Goal: Task Accomplishment & Management: Manage account settings

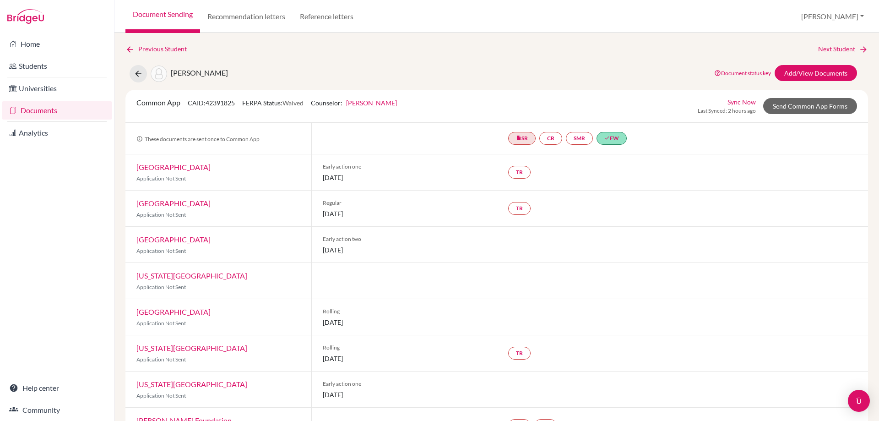
click at [58, 109] on link "Documents" at bounding box center [57, 110] width 110 height 18
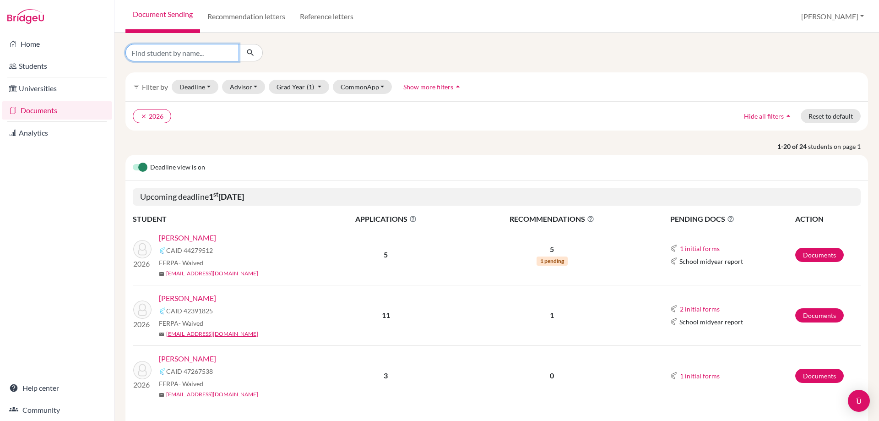
click at [230, 47] on input "Find student by name..." at bounding box center [182, 52] width 114 height 17
click at [216, 355] on link "Svoboda, Nadia Renee" at bounding box center [187, 358] width 57 height 11
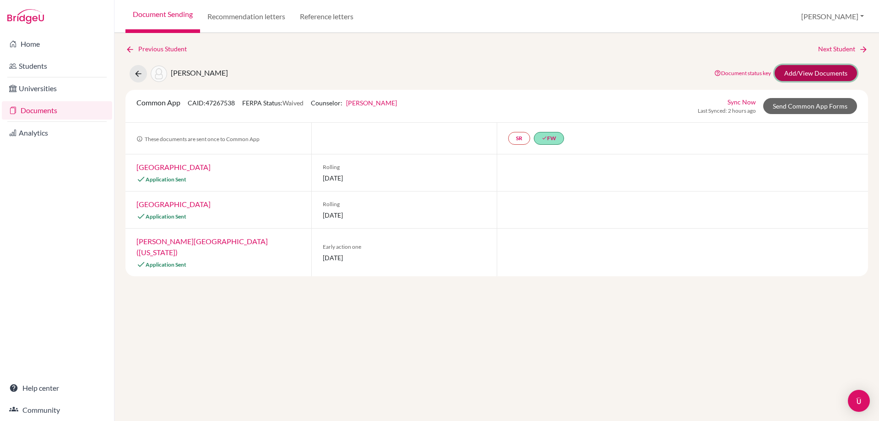
click at [791, 75] on link "Add/View Documents" at bounding box center [816, 73] width 82 height 16
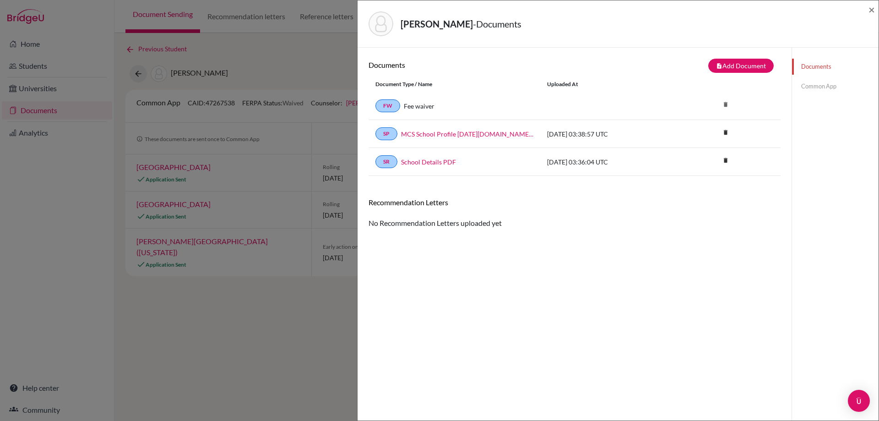
click at [820, 86] on link "Common App" at bounding box center [835, 86] width 87 height 16
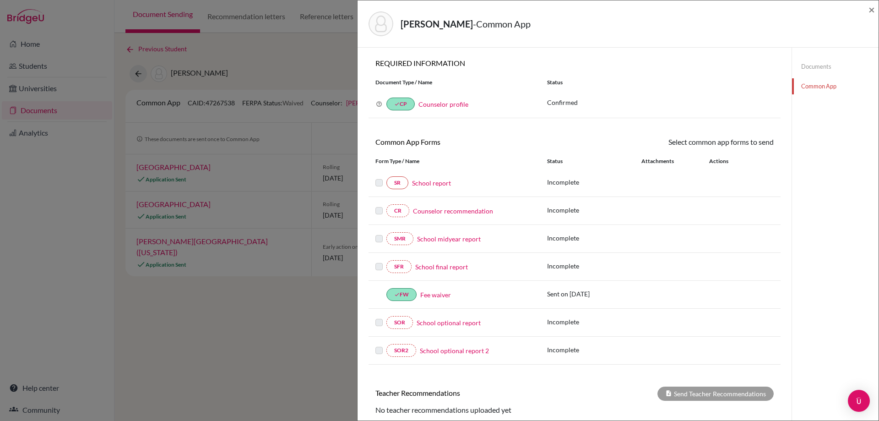
click at [435, 187] on link "School report" at bounding box center [431, 183] width 39 height 10
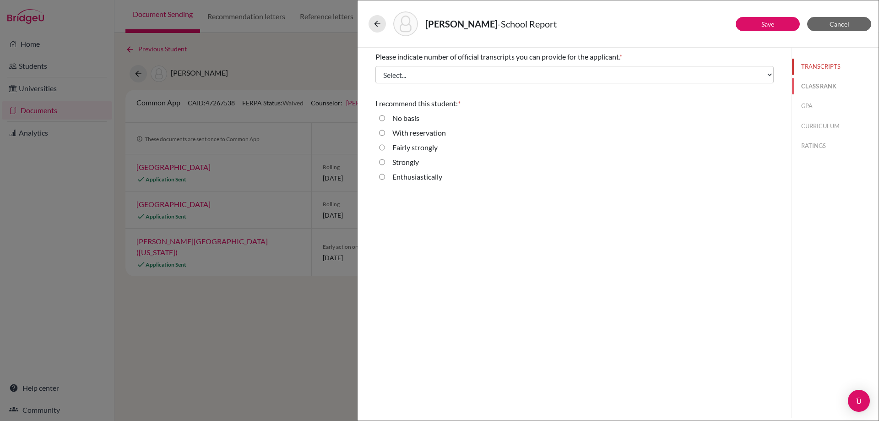
click at [817, 85] on button "CLASS RANK" at bounding box center [835, 86] width 87 height 16
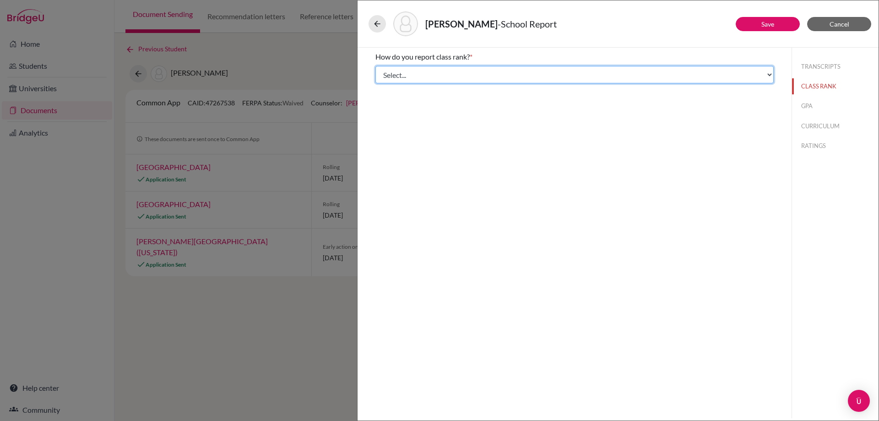
click at [429, 79] on select "Select... Exact Decile Quintile Quartile None" at bounding box center [575, 74] width 398 height 17
select select "5"
click at [376, 66] on select "Select... Exact Decile Quintile Quartile None" at bounding box center [575, 74] width 398 height 17
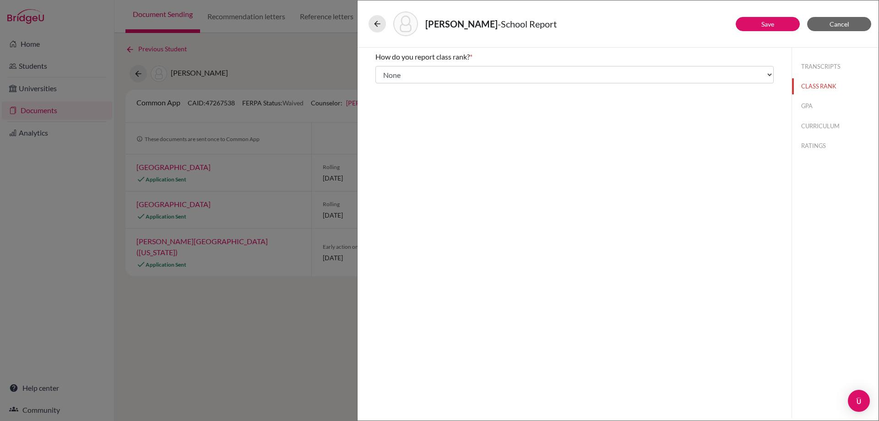
click at [412, 111] on div "How do you report class rank? * Select... Exact Decile Quintile Quartile None A…" at bounding box center [575, 233] width 434 height 370
click at [824, 105] on button "GPA" at bounding box center [835, 106] width 87 height 16
click at [823, 125] on button "CURRICULUM" at bounding box center [835, 126] width 87 height 16
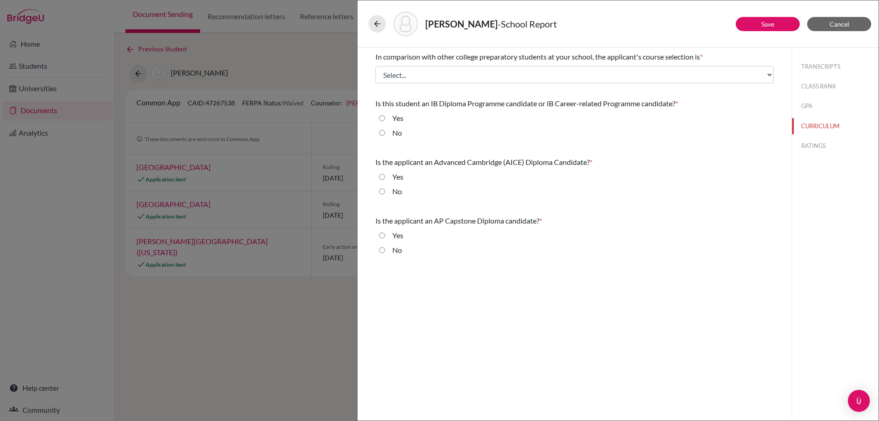
click at [437, 84] on div "In comparison with other college preparatory students at your school, the appli…" at bounding box center [575, 67] width 398 height 39
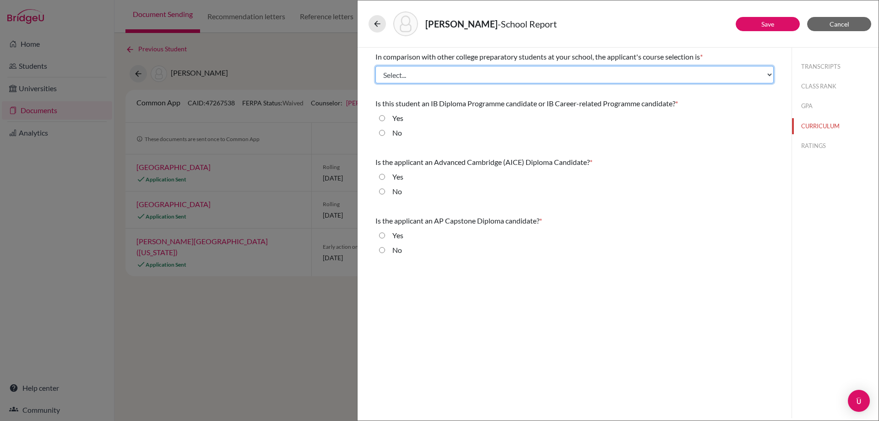
click at [437, 79] on select "Select... Less than demanding Average Demanding Very demanding Most demanding P…" at bounding box center [575, 74] width 398 height 17
select select "2"
click at [376, 66] on select "Select... Less than demanding Average Demanding Very demanding Most demanding P…" at bounding box center [575, 74] width 398 height 17
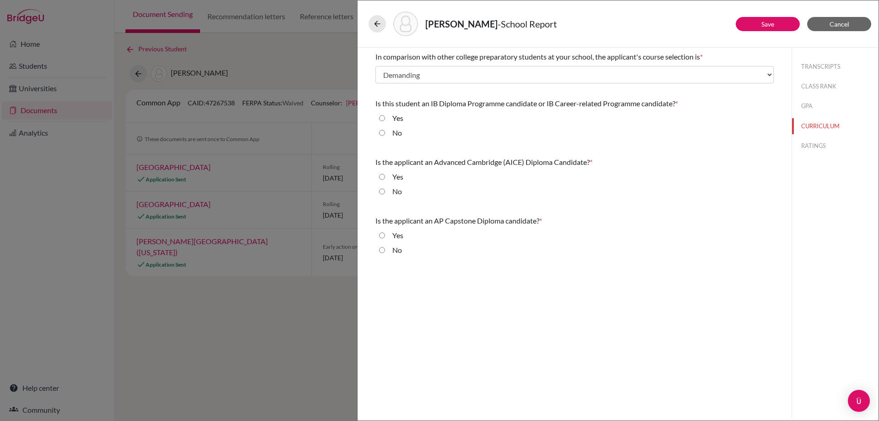
click at [392, 127] on div "No" at bounding box center [394, 120] width 18 height 15
click at [378, 133] on div "No" at bounding box center [575, 134] width 398 height 15
click at [384, 133] on input "No" at bounding box center [382, 132] width 6 height 11
radio input "true"
click at [382, 190] on input "No" at bounding box center [382, 191] width 6 height 11
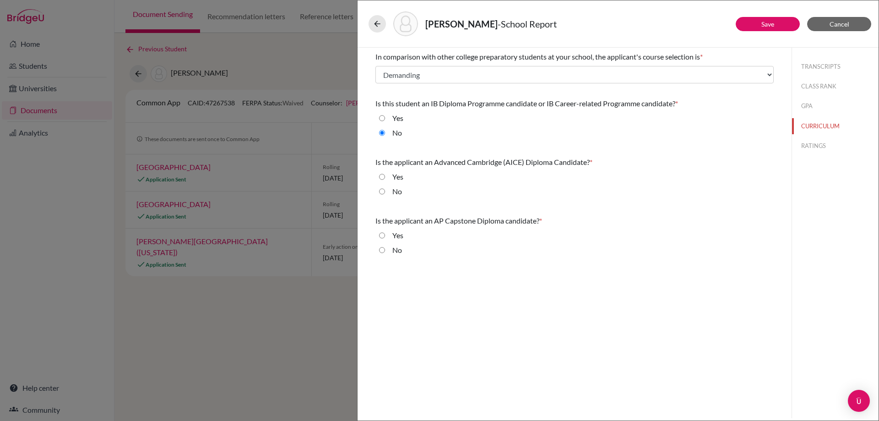
radio input "true"
drag, startPoint x: 382, startPoint y: 252, endPoint x: 554, endPoint y: 196, distance: 180.3
click at [382, 251] on input "No" at bounding box center [382, 250] width 6 height 11
radio input "true"
click at [808, 140] on button "RATINGS" at bounding box center [835, 146] width 87 height 16
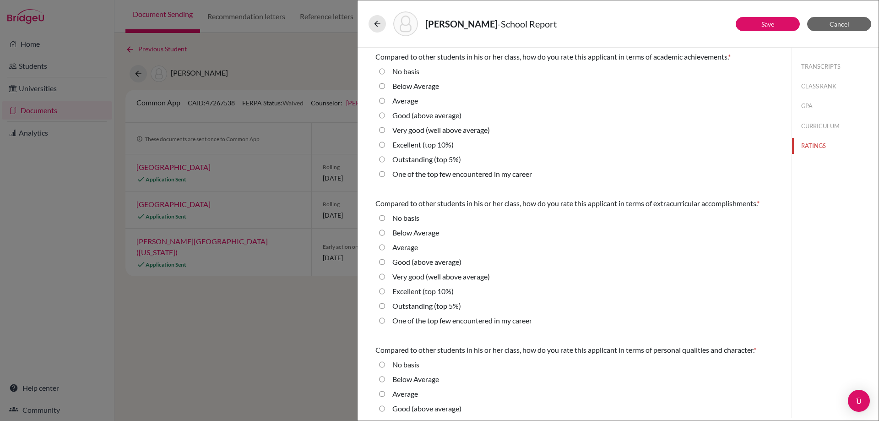
click at [413, 133] on label "Very good (well above average)" at bounding box center [441, 130] width 98 height 11
click at [385, 133] on average\) "Very good (well above average)" at bounding box center [382, 130] width 6 height 11
radio average\) "true"
click at [439, 125] on label "Very good (well above average)" at bounding box center [441, 130] width 98 height 11
click at [385, 125] on average\) "Very good (well above average)" at bounding box center [382, 130] width 6 height 11
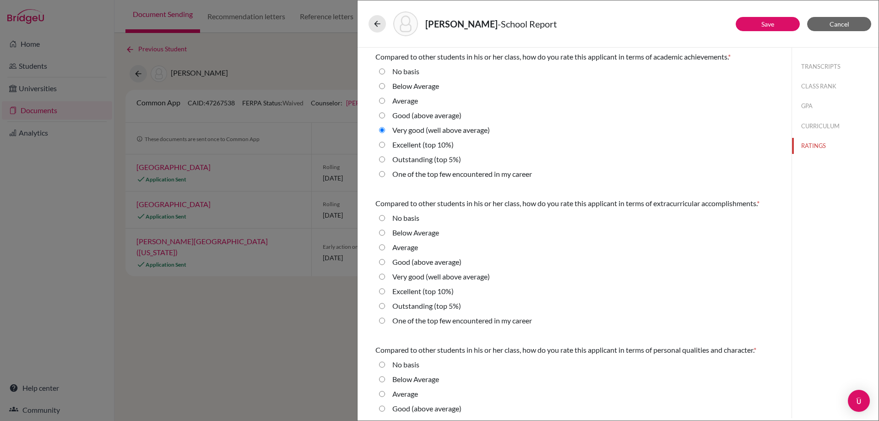
click at [449, 109] on div "Average" at bounding box center [575, 102] width 398 height 15
click at [446, 113] on label "Good (above average)" at bounding box center [426, 115] width 69 height 11
click at [385, 113] on average\) "Good (above average)" at bounding box center [382, 115] width 6 height 11
radio average\) "true"
click at [418, 277] on label "Very good (well above average)" at bounding box center [441, 276] width 98 height 11
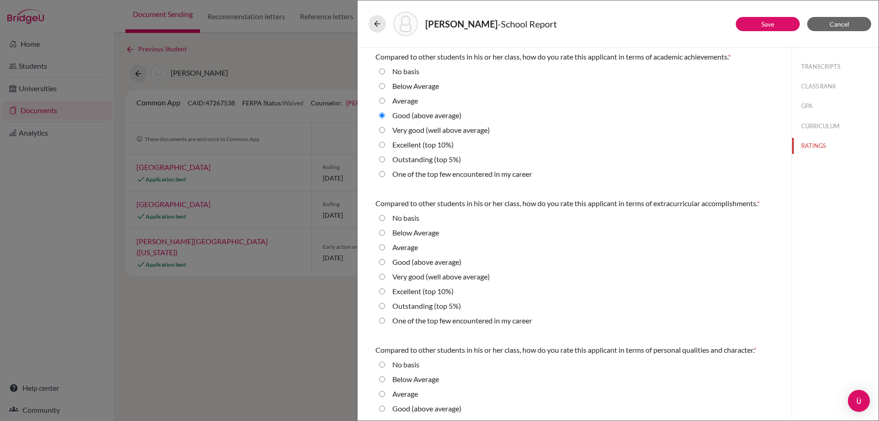
click at [385, 277] on average\) "Very good (well above average)" at bounding box center [382, 276] width 6 height 11
radio average\) "true"
click at [418, 287] on label "Excellent (top 10%)" at bounding box center [422, 291] width 61 height 11
click at [385, 287] on 10\%\) "Excellent (top 10%)" at bounding box center [382, 291] width 6 height 11
radio 10\%\) "true"
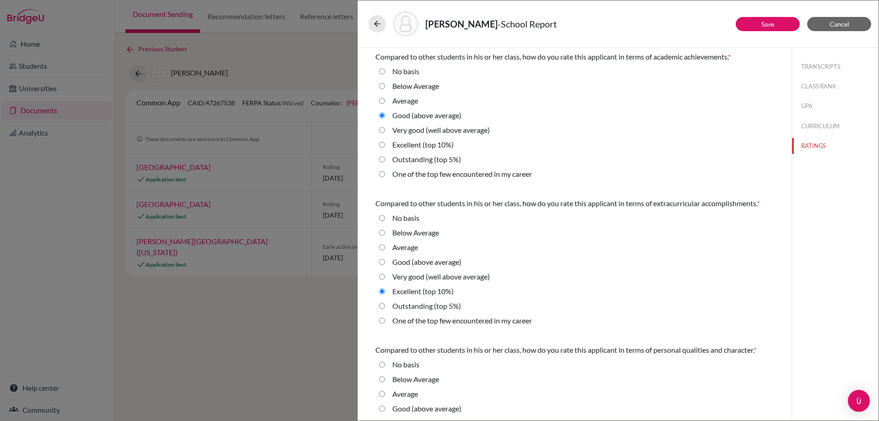
click at [420, 280] on label "Very good (well above average)" at bounding box center [441, 276] width 98 height 11
click at [385, 280] on average\) "Very good (well above average)" at bounding box center [382, 276] width 6 height 11
radio average\) "true"
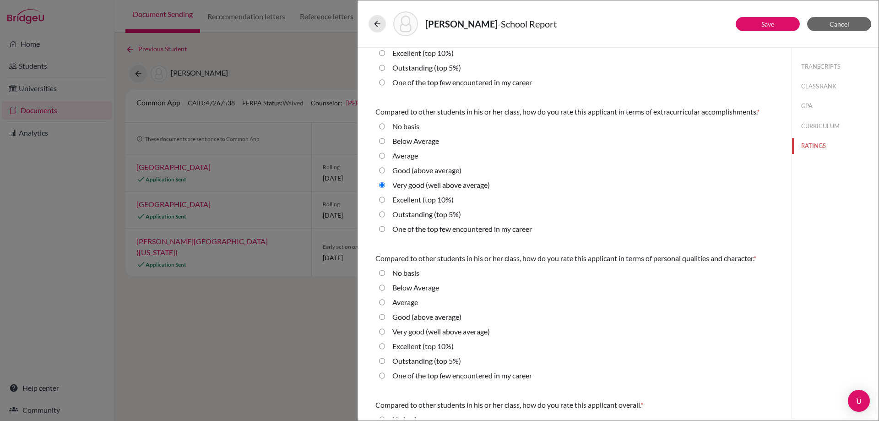
click at [420, 282] on div "Very good (well above average)" at bounding box center [402, 274] width 34 height 15
click at [423, 345] on label "Excellent (top 10%)" at bounding box center [422, 346] width 61 height 11
click at [385, 345] on 10\%\) "Excellent (top 10%)" at bounding box center [382, 346] width 6 height 11
radio 10\%\) "true"
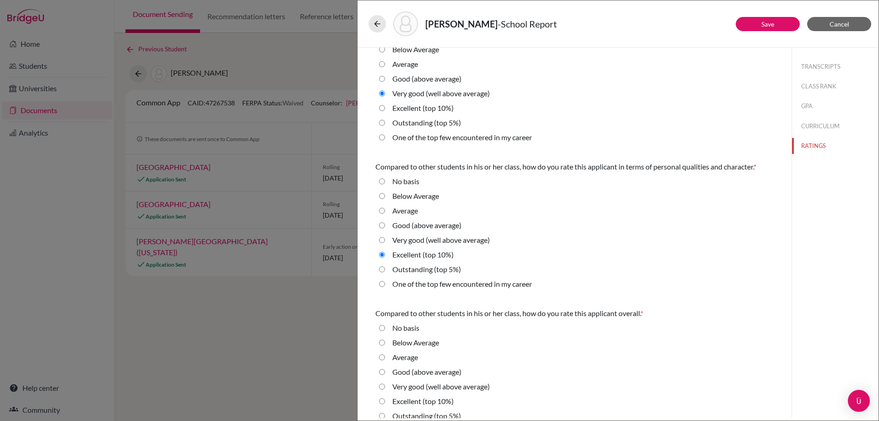
scroll to position [208, 0]
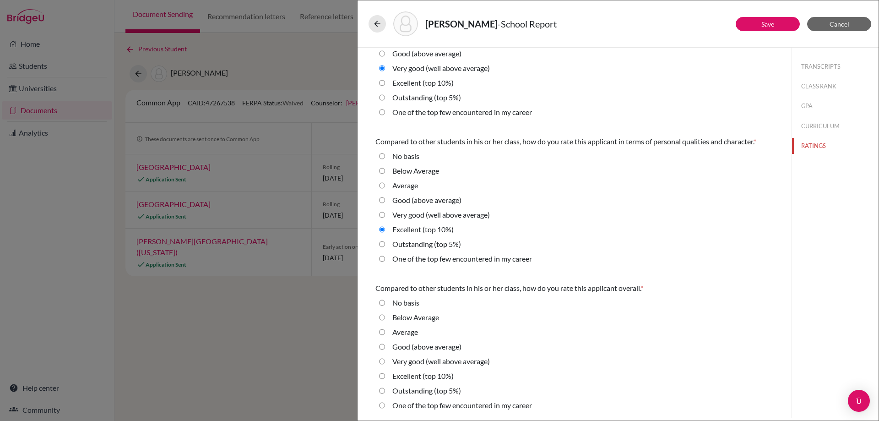
click at [417, 378] on label "Excellent (top 10%)" at bounding box center [422, 375] width 61 height 11
click at [385, 378] on 10\%\) "Excellent (top 10%)" at bounding box center [382, 375] width 6 height 11
radio 10\%\) "true"
click at [762, 33] on div "Svoboda, Nadia Renee - School Report" at bounding box center [618, 23] width 499 height 25
click at [762, 27] on link "Save" at bounding box center [768, 24] width 13 height 8
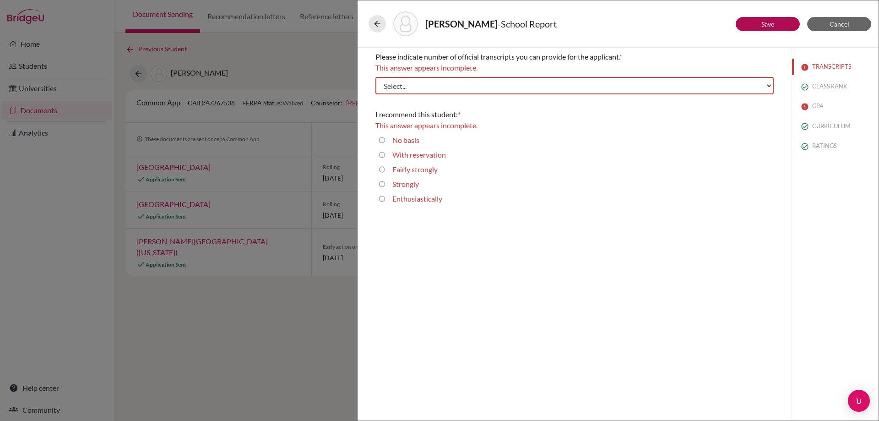
scroll to position [0, 0]
click at [403, 185] on label "Strongly" at bounding box center [405, 184] width 27 height 11
click at [385, 185] on input "Strongly" at bounding box center [382, 184] width 6 height 11
radio input "true"
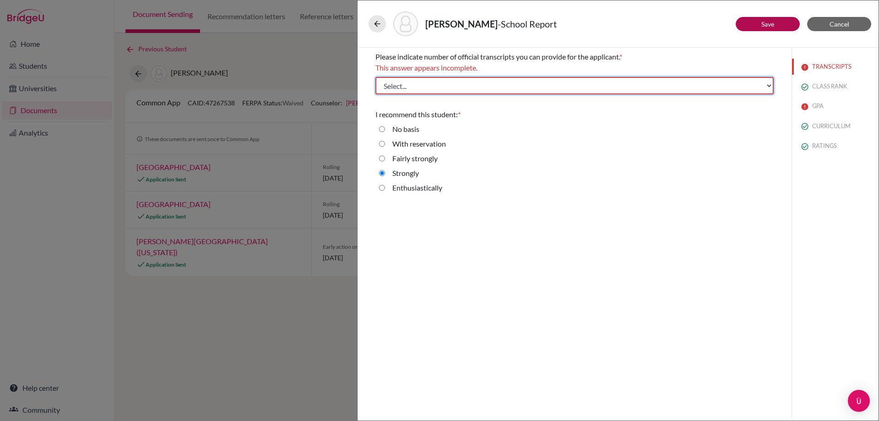
click at [496, 83] on select "Select... 1 2 3 4" at bounding box center [575, 85] width 398 height 17
select select "1"
click at [376, 77] on select "Select... 1 2 3 4" at bounding box center [575, 85] width 398 height 17
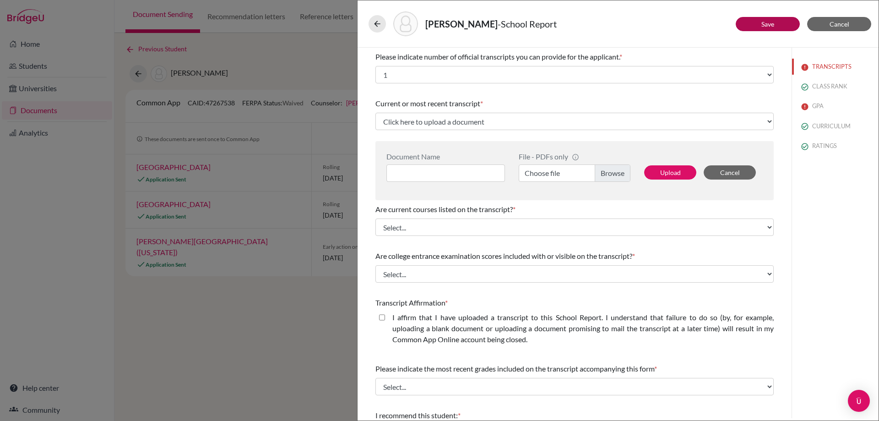
click at [291, 89] on div "Svoboda, Nadia Renee - School Report Save Cancel Please indicate number of offi…" at bounding box center [439, 210] width 879 height 421
click at [858, 23] on button "Cancel" at bounding box center [839, 24] width 64 height 14
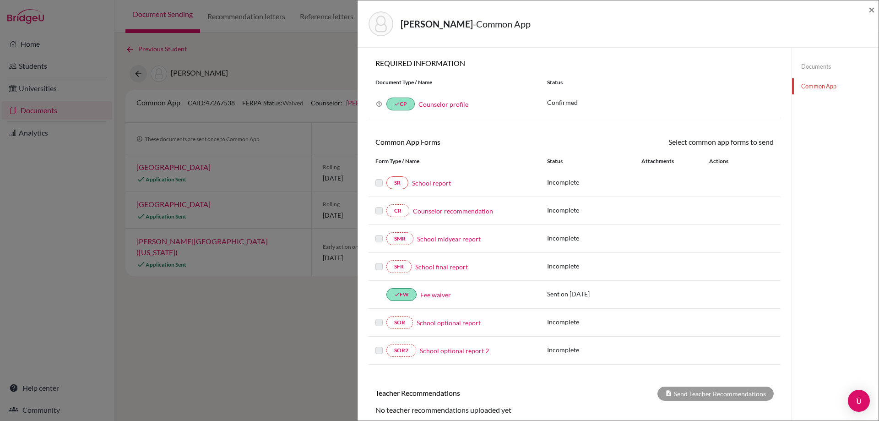
click at [345, 44] on div "Svoboda, Nadia Renee - Common App × × REQUIRED INFORMATION Document Type / Name…" at bounding box center [439, 210] width 879 height 421
click at [291, 48] on div "Svoboda, Nadia Renee - Common App × × REQUIRED INFORMATION Document Type / Name…" at bounding box center [439, 210] width 879 height 421
drag, startPoint x: 326, startPoint y: 361, endPoint x: 329, endPoint y: 366, distance: 5.6
click at [326, 362] on div "Svoboda, Nadia Renee - Common App × × REQUIRED INFORMATION Document Type / Name…" at bounding box center [439, 210] width 879 height 421
click at [872, 10] on span "×" at bounding box center [872, 9] width 6 height 13
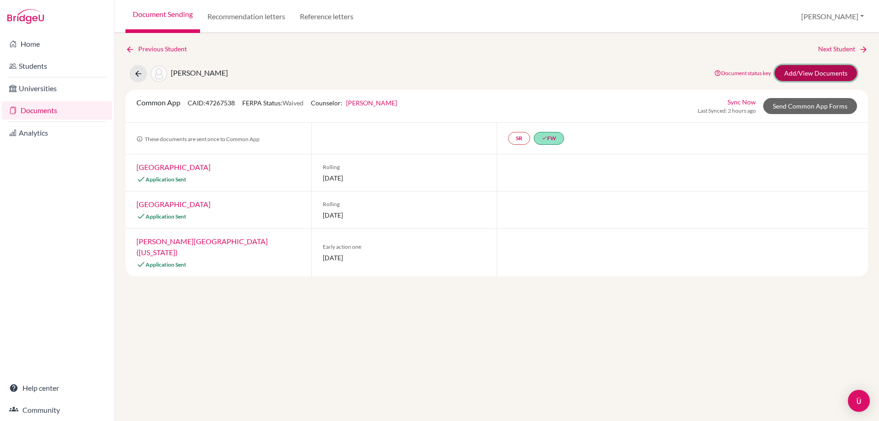
click at [794, 76] on link "Add/View Documents" at bounding box center [816, 73] width 82 height 16
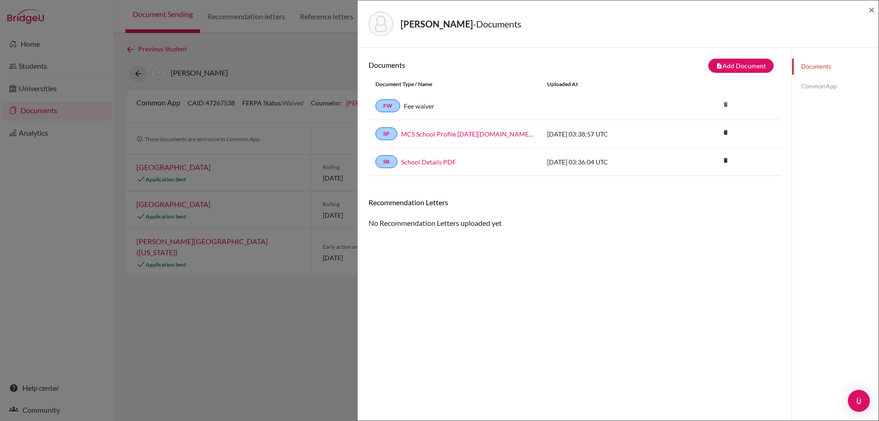
click at [769, 95] on div "Documents note_add Add Document Document type Change explanation for Common App…" at bounding box center [575, 258] width 434 height 421
click at [804, 91] on link "Common App" at bounding box center [835, 86] width 87 height 16
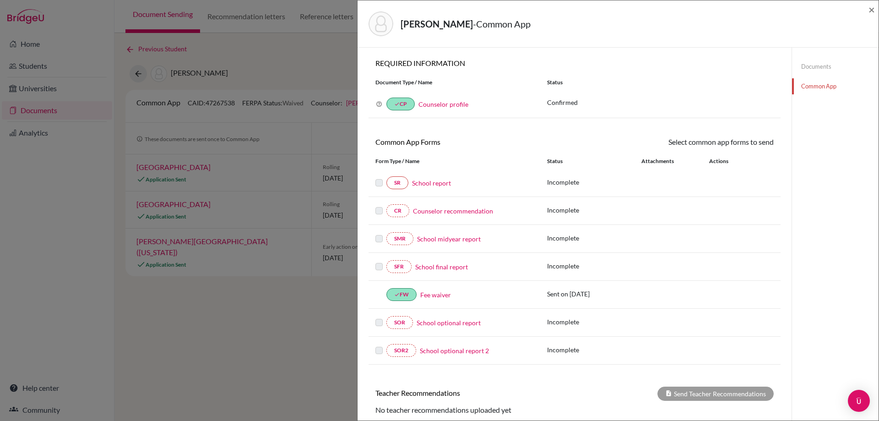
click at [271, 234] on div "Svoboda, Nadia Renee - Common App × × REQUIRED INFORMATION Document Type / Name…" at bounding box center [439, 210] width 879 height 421
click at [868, 12] on div "Svoboda, Nadia Renee - Common App ×" at bounding box center [618, 23] width 514 height 39
click at [869, 11] on span "×" at bounding box center [872, 9] width 6 height 13
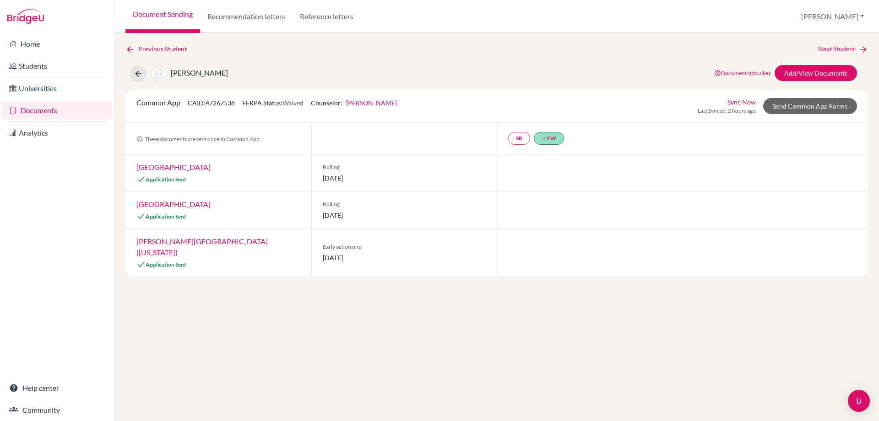
click at [152, 167] on link "Grace College" at bounding box center [173, 167] width 74 height 9
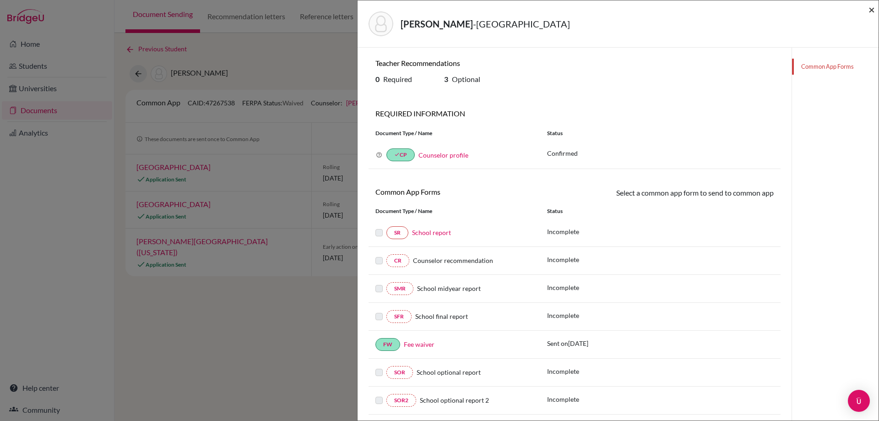
drag, startPoint x: 869, startPoint y: 10, endPoint x: 850, endPoint y: 18, distance: 20.9
click at [869, 11] on span "×" at bounding box center [872, 9] width 6 height 13
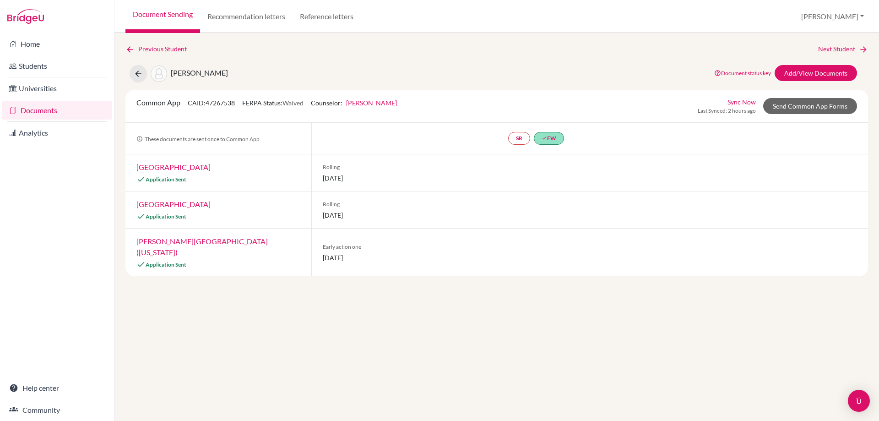
click at [163, 208] on link "Messiah University" at bounding box center [173, 204] width 74 height 9
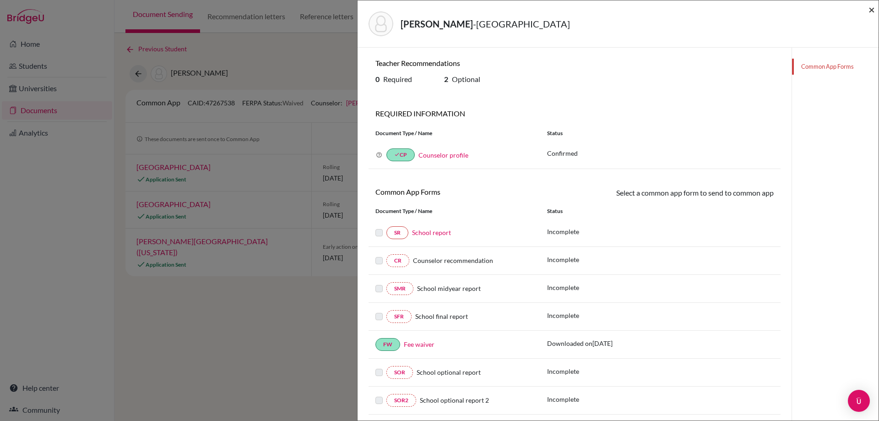
drag, startPoint x: 872, startPoint y: 8, endPoint x: 683, endPoint y: 75, distance: 199.7
click at [871, 9] on span "×" at bounding box center [872, 9] width 6 height 13
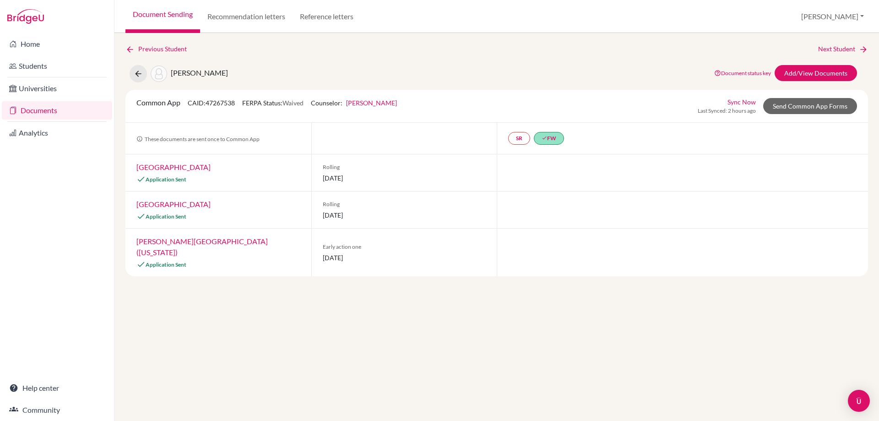
click at [208, 236] on div "Gordon College (Massachusetts) Application Sent" at bounding box center [218, 253] width 186 height 48
click at [208, 241] on link "Gordon College (Massachusetts)" at bounding box center [201, 247] width 131 height 20
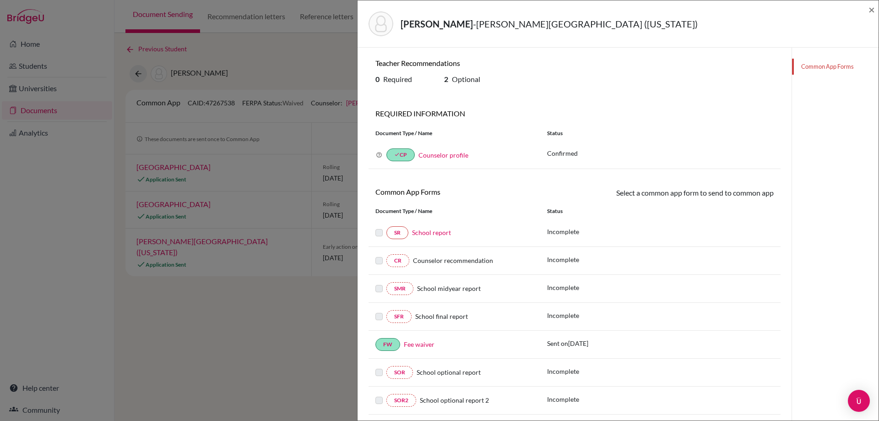
click at [867, 11] on div "Svoboda, Nadia Renee - Gordon College (Massachusetts) ×" at bounding box center [618, 23] width 514 height 39
click at [871, 11] on span "×" at bounding box center [872, 9] width 6 height 13
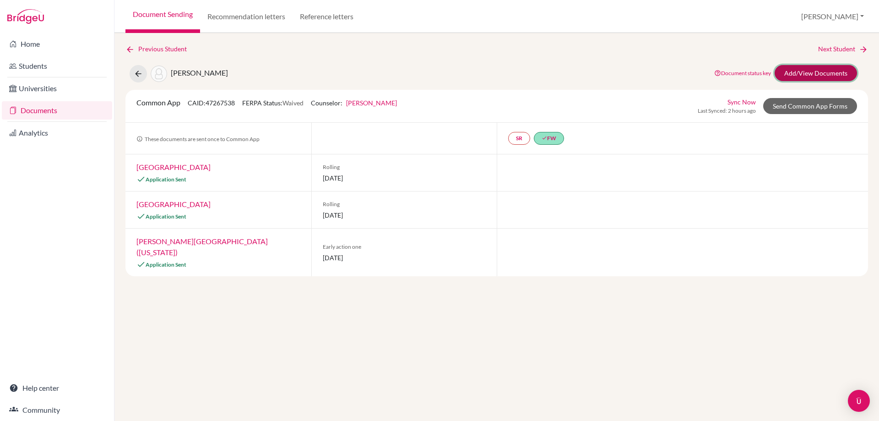
click at [810, 71] on link "Add/View Documents" at bounding box center [816, 73] width 82 height 16
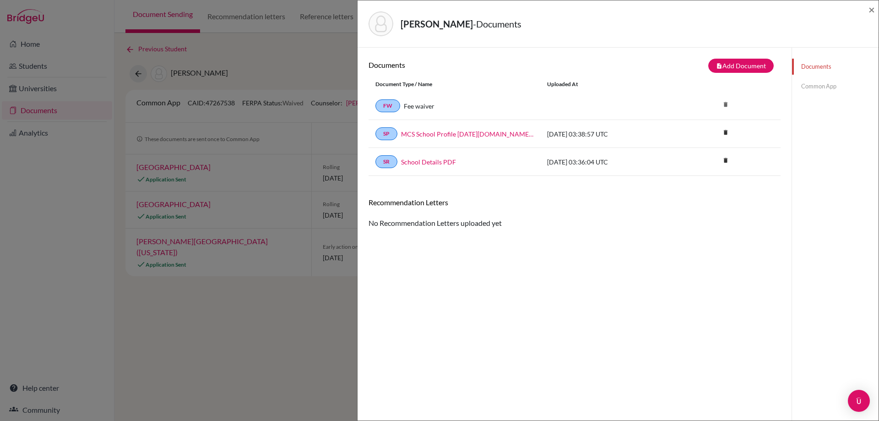
click at [811, 86] on link "Common App" at bounding box center [835, 86] width 87 height 16
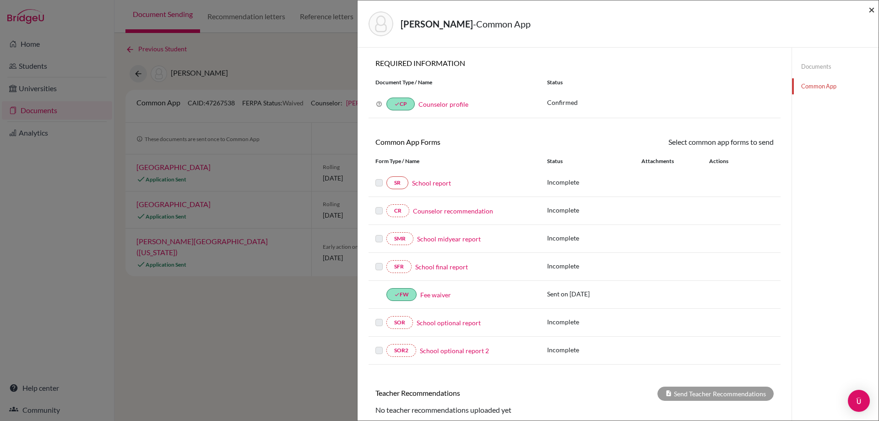
click at [874, 11] on span "×" at bounding box center [872, 9] width 6 height 13
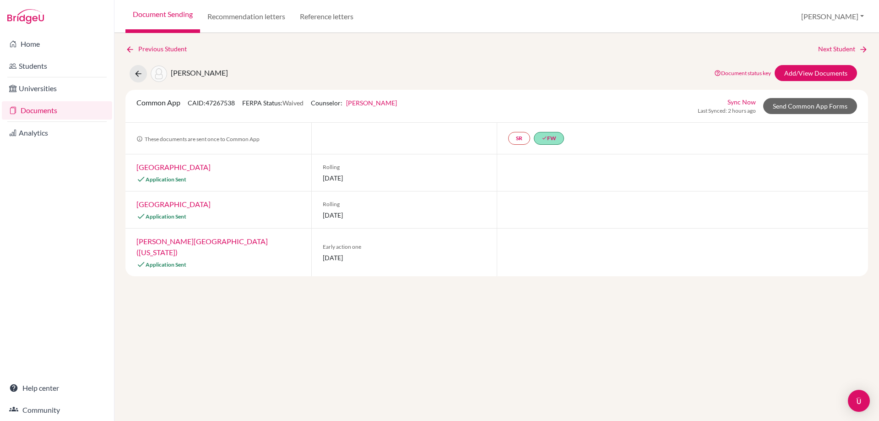
click at [167, 182] on span "Application Sent" at bounding box center [166, 179] width 41 height 7
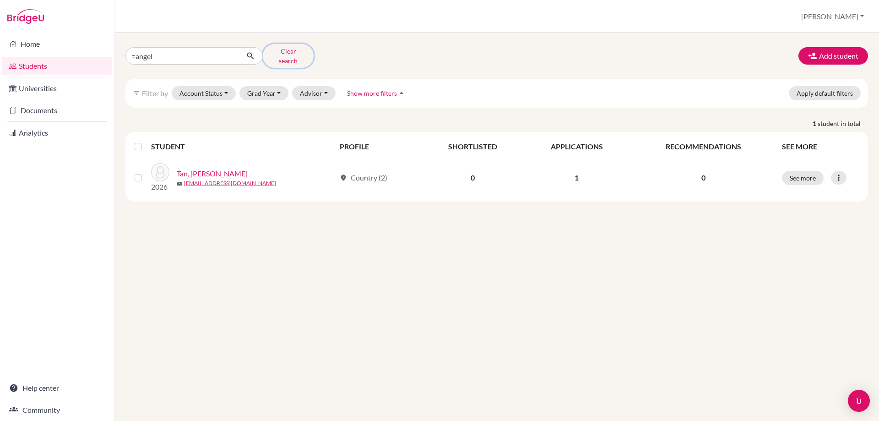
click at [284, 55] on button "Clear search" at bounding box center [288, 56] width 51 height 24
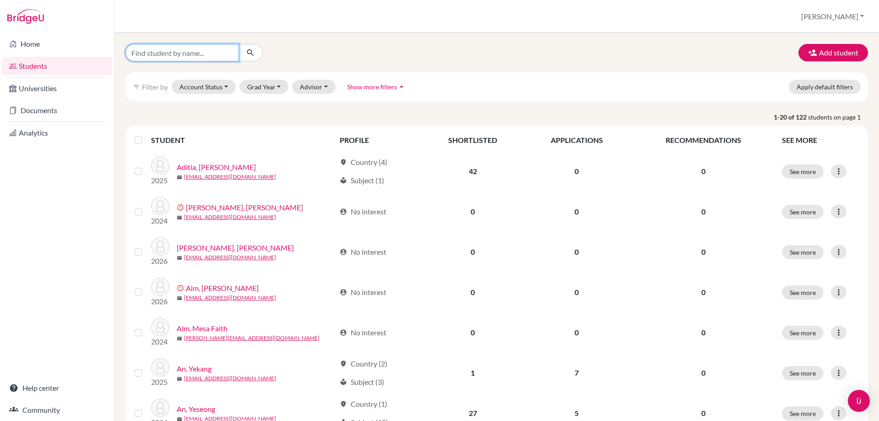
click at [218, 54] on input "Find student by name..." at bounding box center [182, 52] width 114 height 17
type input "levi"
click button "submit" at bounding box center [251, 52] width 24 height 17
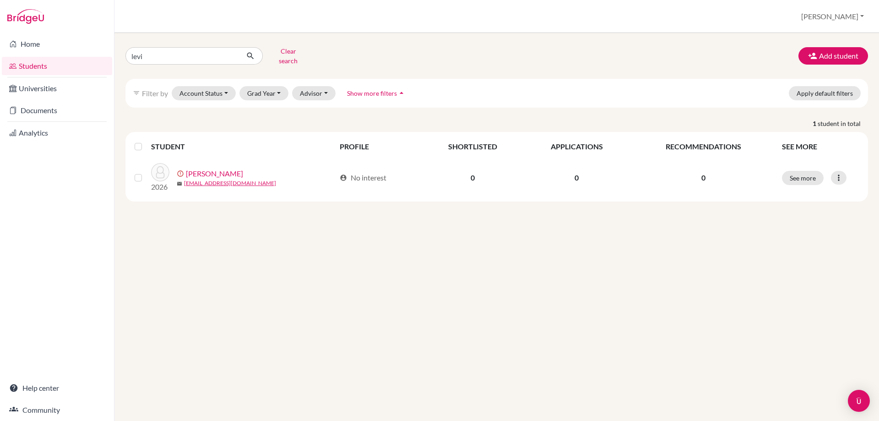
click at [146, 172] on label at bounding box center [146, 172] width 0 height 0
click at [0, 0] on input "checkbox" at bounding box center [0, 0] width 0 height 0
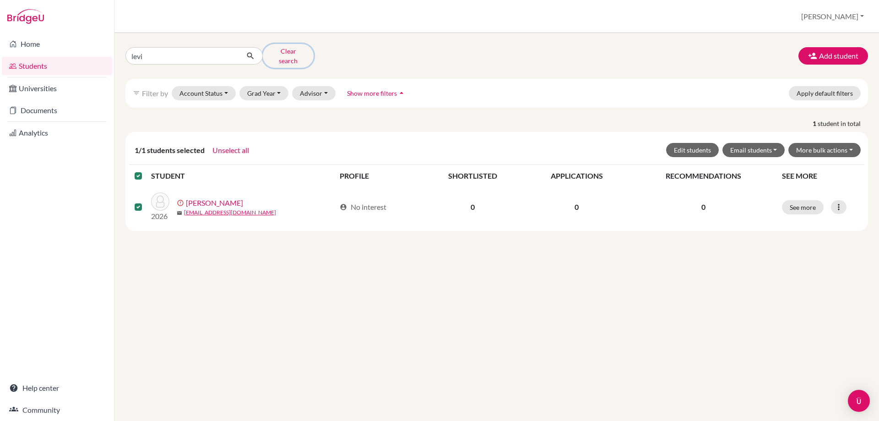
click at [276, 49] on button "Clear search" at bounding box center [288, 56] width 51 height 24
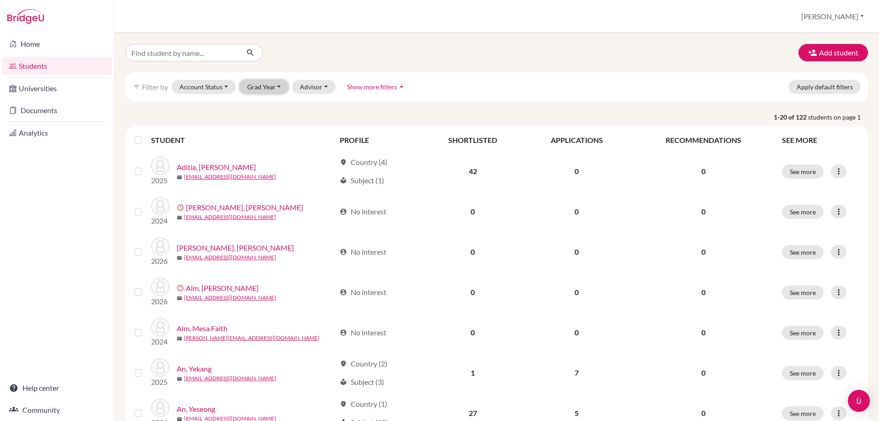
click at [279, 82] on button "Grad Year" at bounding box center [264, 87] width 49 height 14
click at [278, 136] on div "2026" at bounding box center [267, 135] width 32 height 11
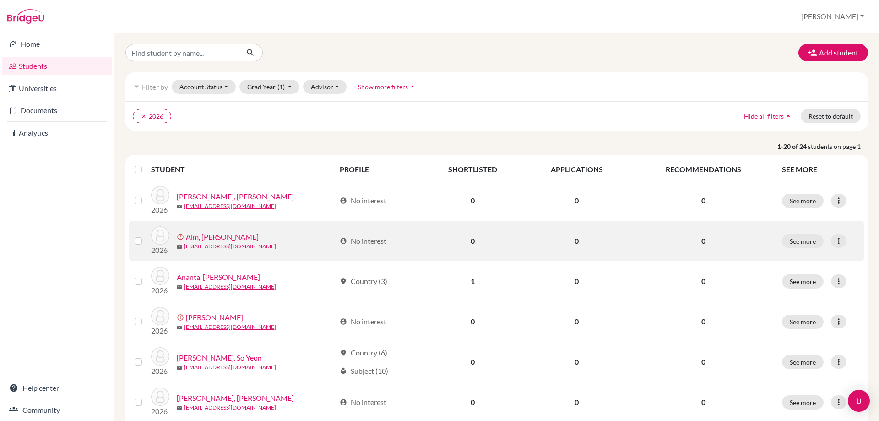
click at [146, 235] on label at bounding box center [146, 235] width 0 height 0
click at [0, 0] on input "checkbox" at bounding box center [0, 0] width 0 height 0
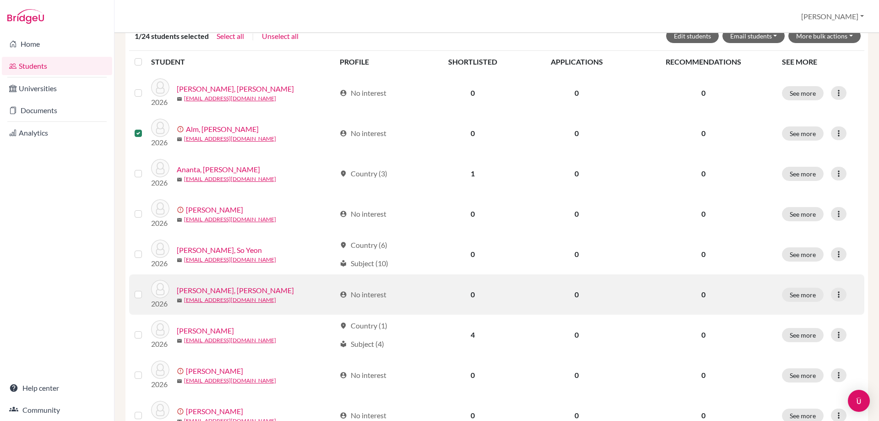
scroll to position [137, 0]
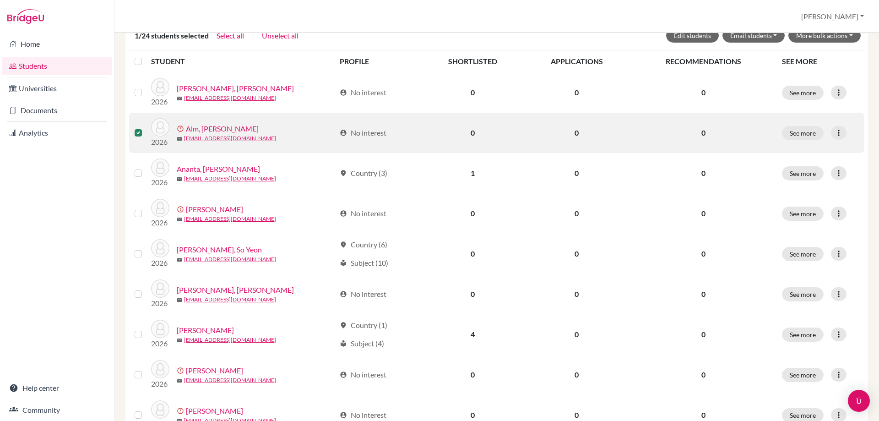
click at [146, 127] on label at bounding box center [146, 127] width 0 height 0
click at [0, 0] on input "checkbox" at bounding box center [0, 0] width 0 height 0
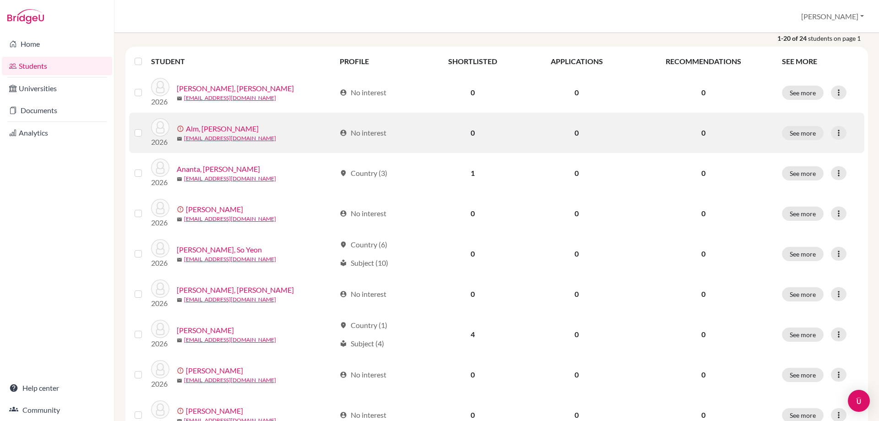
click at [146, 127] on label at bounding box center [146, 127] width 0 height 0
click at [0, 0] on input "checkbox" at bounding box center [0, 0] width 0 height 0
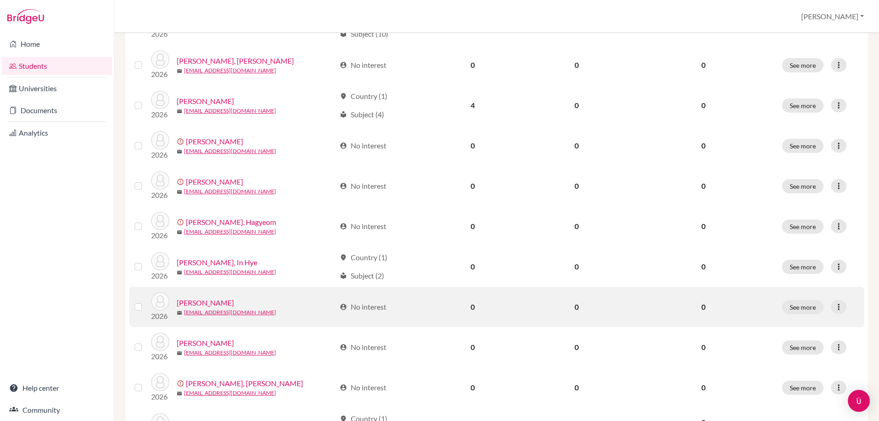
scroll to position [412, 0]
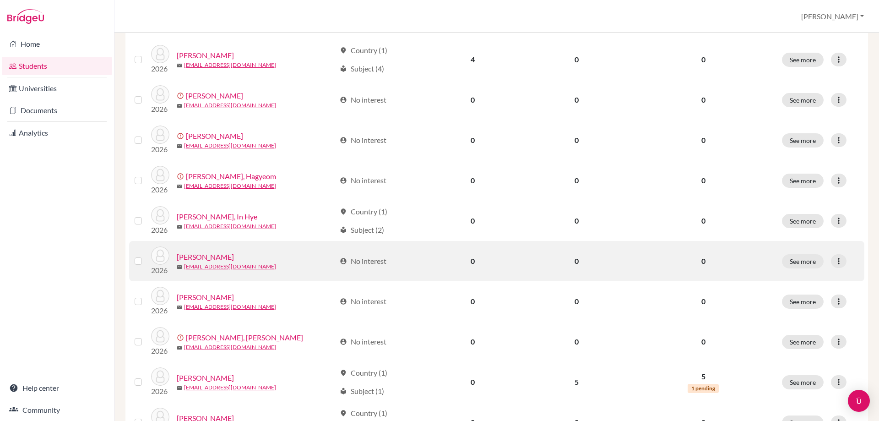
click at [146, 256] on label at bounding box center [146, 256] width 0 height 0
click at [0, 0] on input "checkbox" at bounding box center [0, 0] width 0 height 0
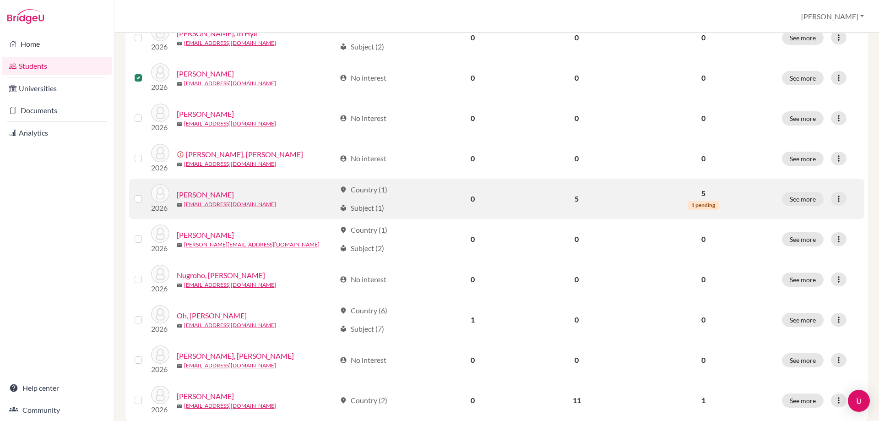
scroll to position [641, 0]
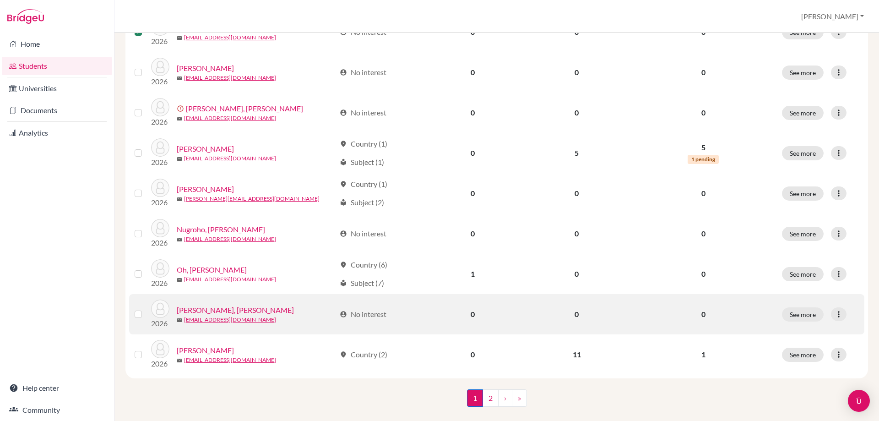
click at [142, 317] on div at bounding box center [140, 314] width 11 height 11
click at [146, 309] on label at bounding box center [146, 309] width 0 height 0
click at [0, 0] on input "checkbox" at bounding box center [0, 0] width 0 height 0
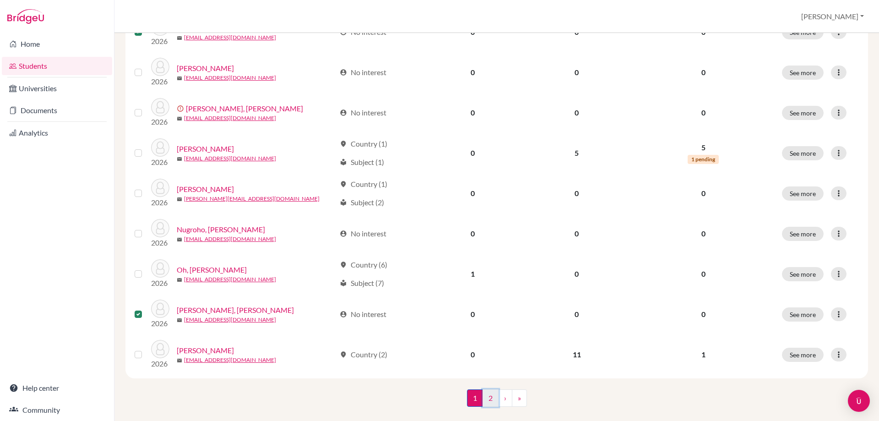
click at [492, 401] on link "2" at bounding box center [491, 397] width 16 height 17
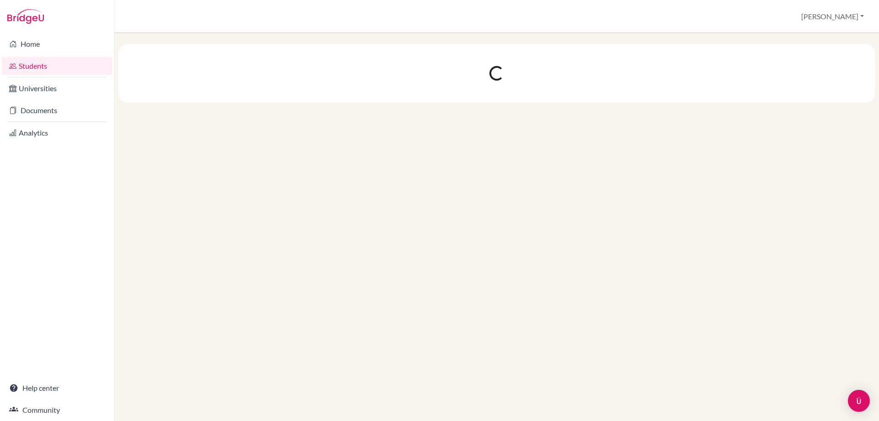
scroll to position [0, 0]
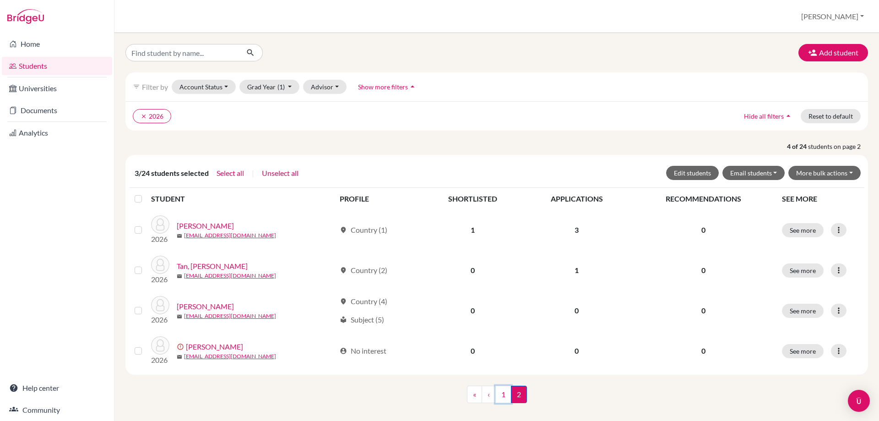
click at [501, 402] on link "1" at bounding box center [504, 394] width 16 height 17
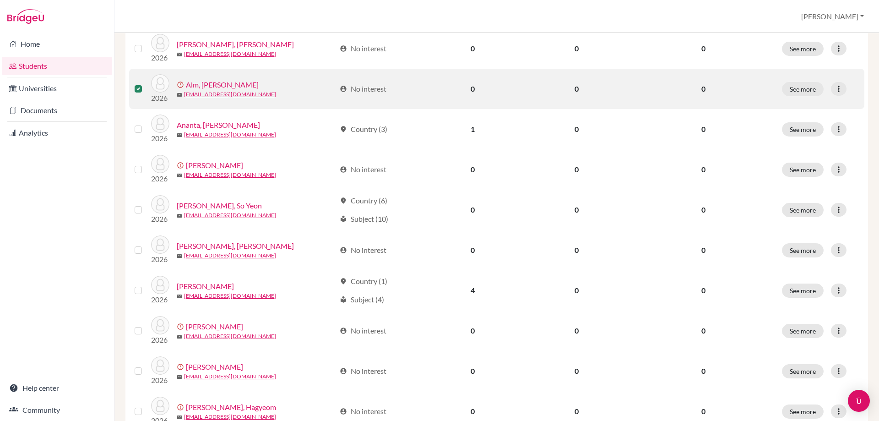
scroll to position [183, 0]
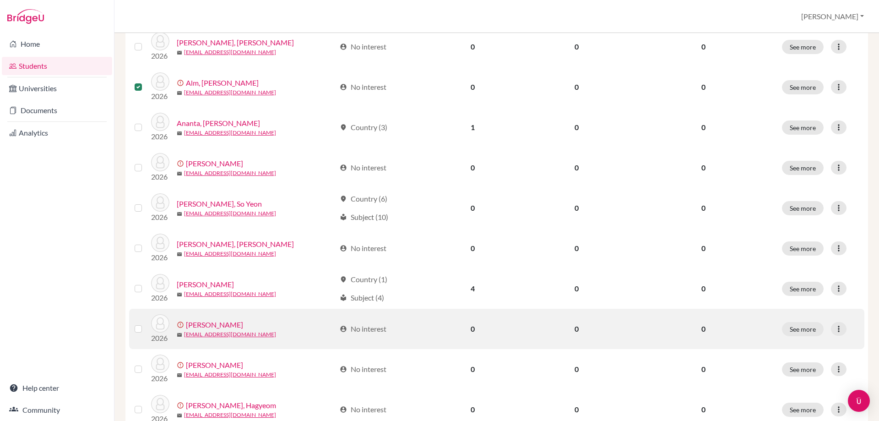
click at [146, 323] on label at bounding box center [146, 323] width 0 height 0
click at [0, 0] on input "checkbox" at bounding box center [0, 0] width 0 height 0
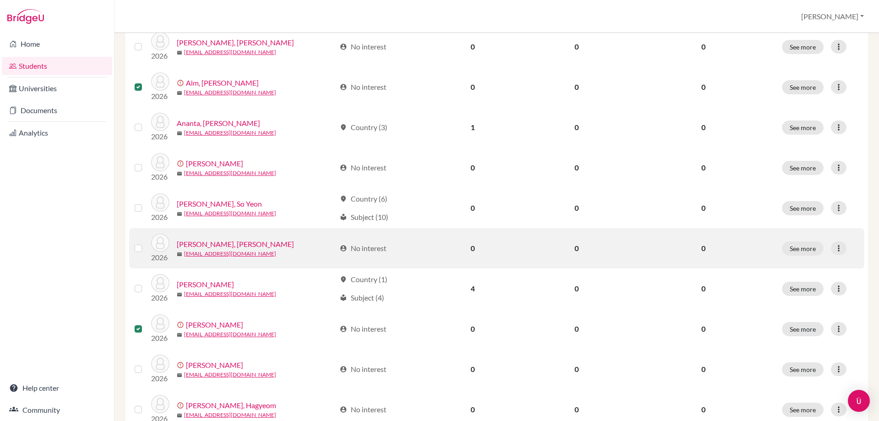
click at [144, 244] on div at bounding box center [140, 248] width 11 height 11
click at [146, 243] on label at bounding box center [146, 243] width 0 height 0
click at [0, 0] on input "checkbox" at bounding box center [0, 0] width 0 height 0
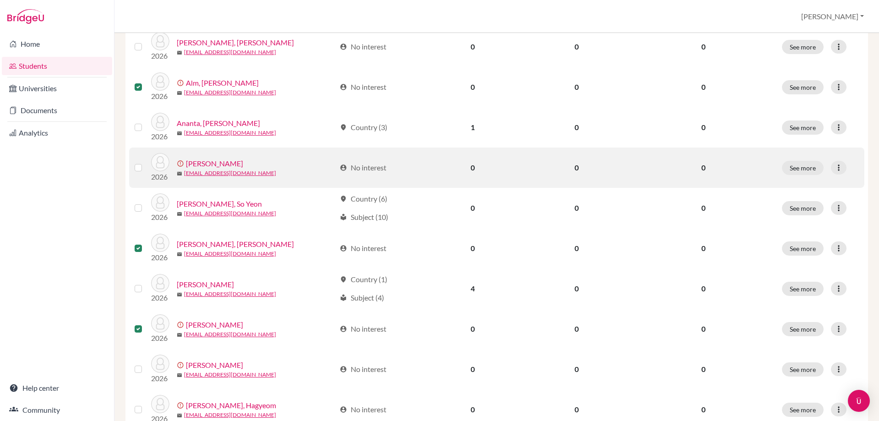
click at [146, 162] on label at bounding box center [146, 162] width 0 height 0
click at [0, 0] on input "checkbox" at bounding box center [0, 0] width 0 height 0
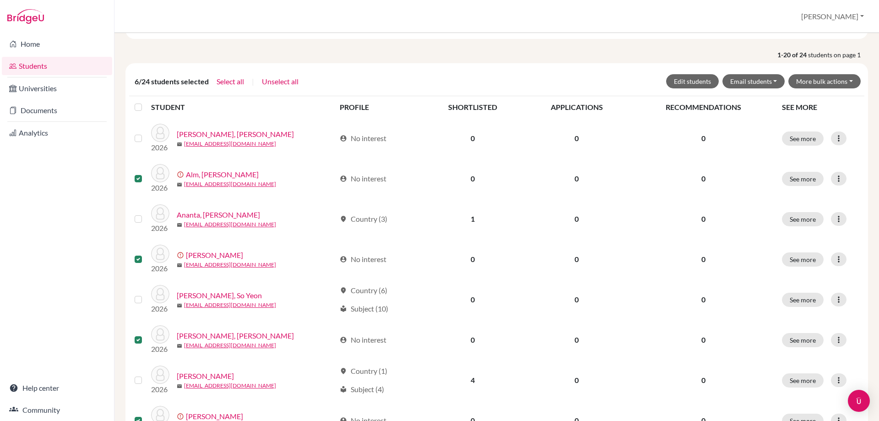
scroll to position [0, 0]
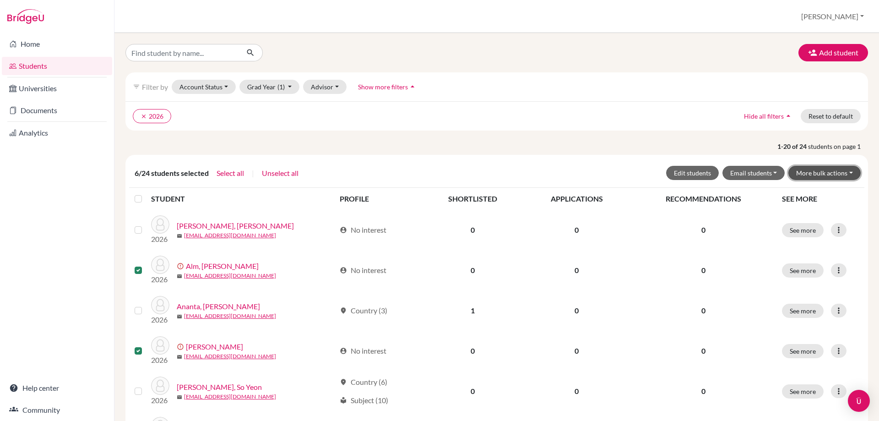
click at [809, 171] on button "More bulk actions" at bounding box center [825, 173] width 72 height 14
click at [812, 225] on button "Resend invite email" at bounding box center [819, 221] width 83 height 15
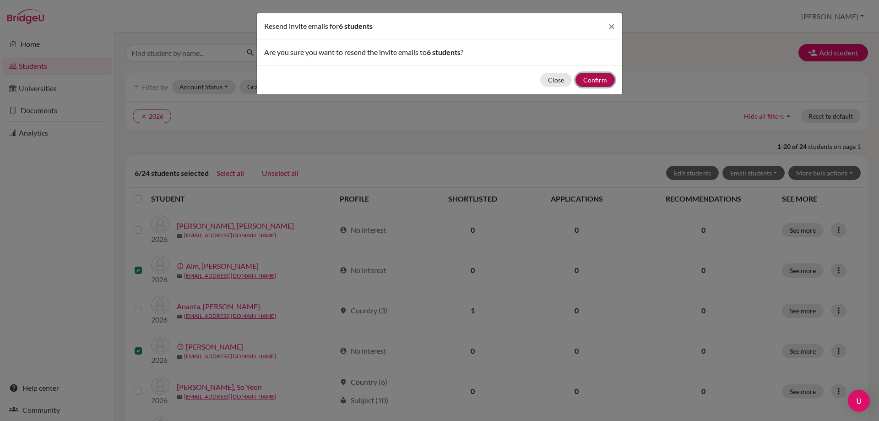
click at [598, 77] on button "Confirm" at bounding box center [595, 80] width 39 height 14
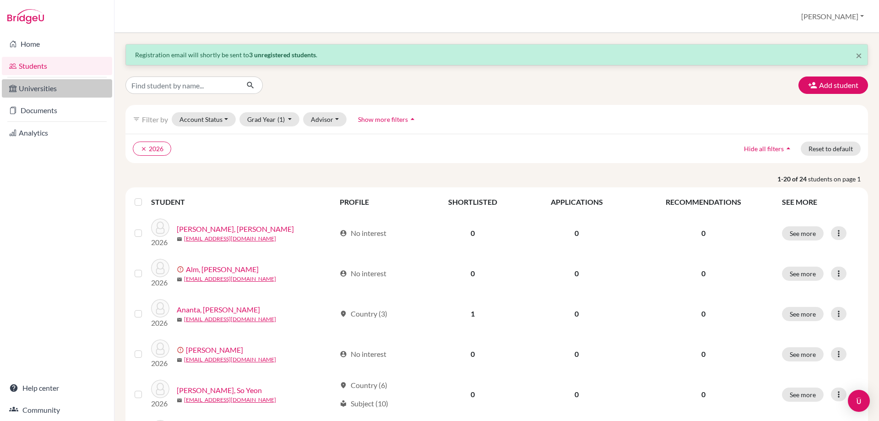
click at [68, 88] on link "Universities" at bounding box center [57, 88] width 110 height 18
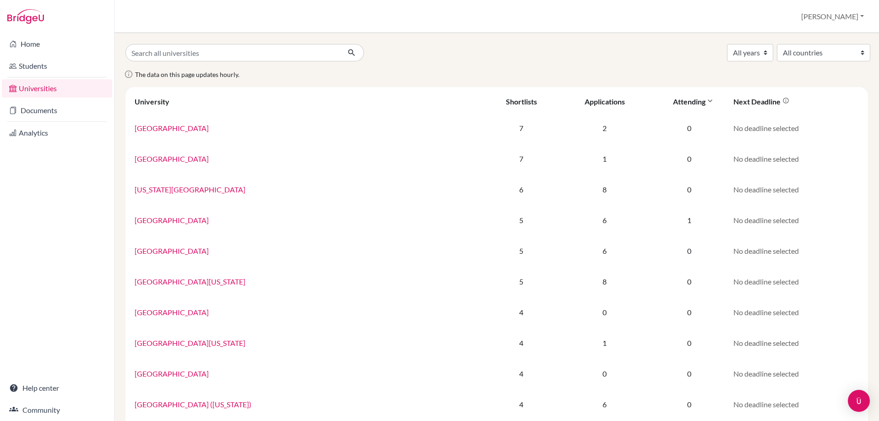
drag, startPoint x: 660, startPoint y: 109, endPoint x: 657, endPoint y: 103, distance: 6.6
click at [659, 107] on th "Attending" at bounding box center [689, 102] width 78 height 22
click at [673, 103] on div "Attending" at bounding box center [689, 101] width 33 height 9
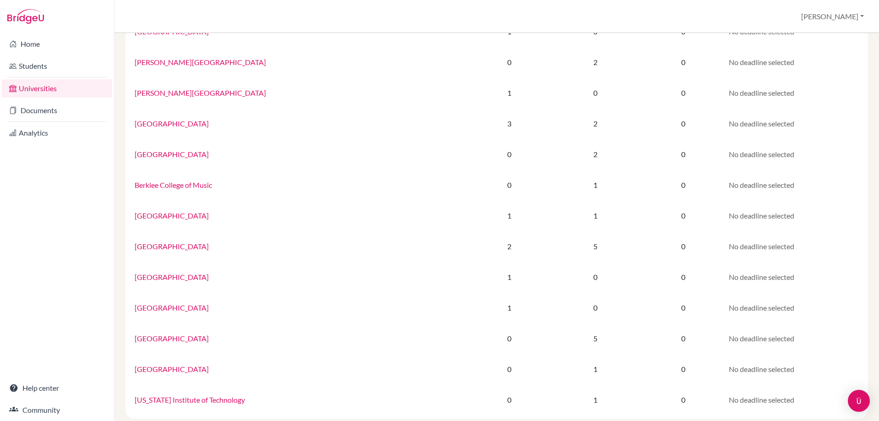
scroll to position [510, 0]
